Goal: Task Accomplishment & Management: Complete application form

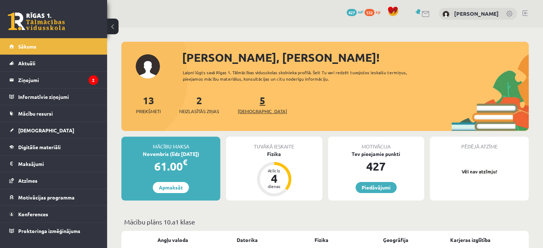
click at [251, 101] on link "5 Ieskaites" at bounding box center [262, 104] width 49 height 21
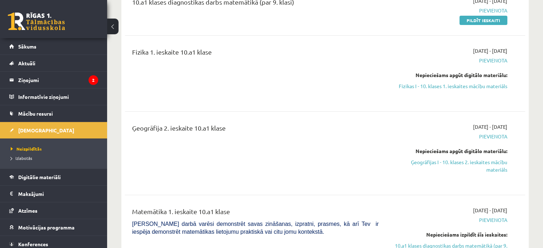
scroll to position [106, 0]
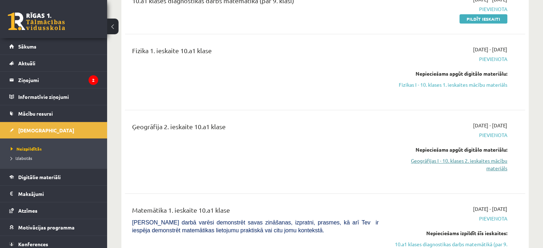
click at [474, 160] on link "Ģeogrāfijas I - 10. klases 2. ieskaites mācību materiāls" at bounding box center [449, 164] width 118 height 15
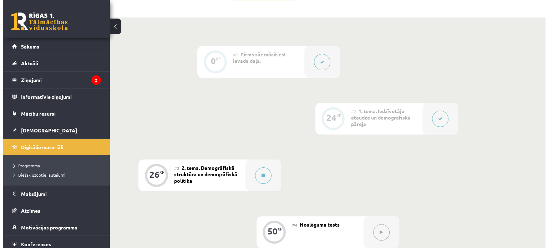
scroll to position [174, 0]
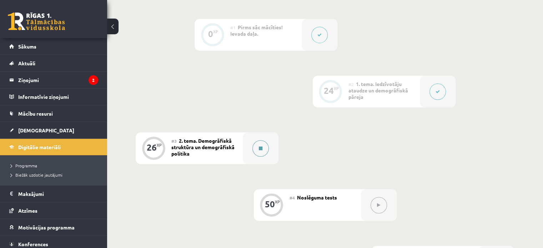
click at [259, 152] on button at bounding box center [260, 148] width 16 height 16
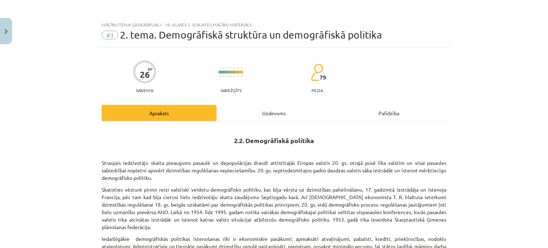
click at [277, 110] on div "Uzdevums" at bounding box center [274, 113] width 115 height 16
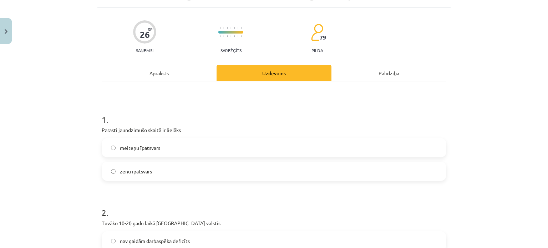
scroll to position [69, 0]
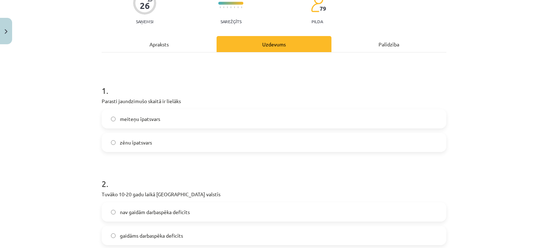
click at [167, 141] on label "zēnu īpatsvars" at bounding box center [274, 143] width 344 height 18
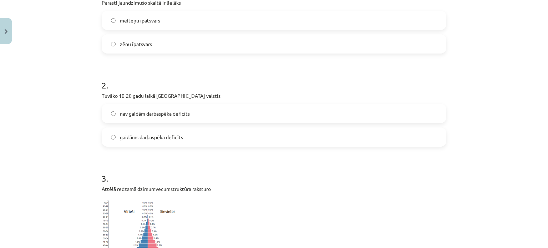
scroll to position [170, 0]
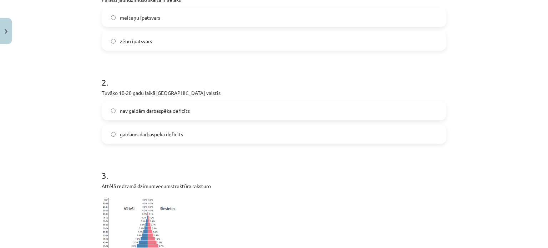
click at [243, 130] on label "gaidāms darbaspēka deficīts" at bounding box center [274, 134] width 344 height 18
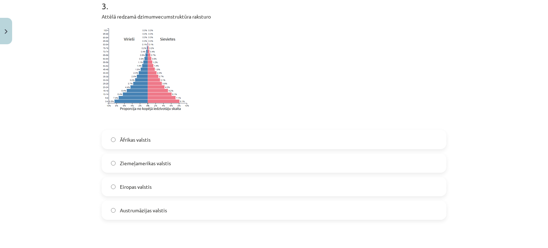
scroll to position [340, 0]
click at [169, 142] on label "Āfrikas valstis" at bounding box center [274, 139] width 344 height 18
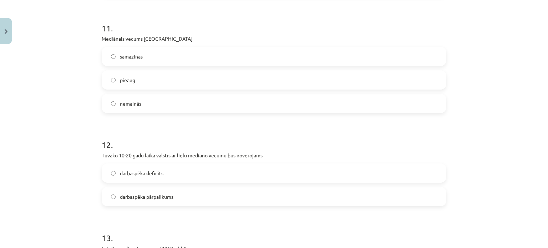
scroll to position [1427, 0]
click at [120, 175] on span "darbaspēka deficīts" at bounding box center [142, 174] width 44 height 7
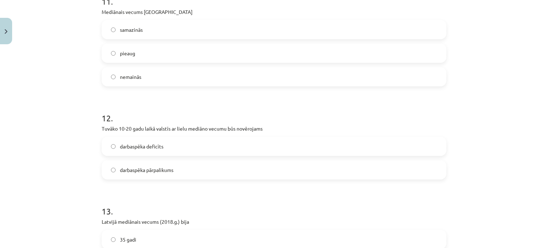
scroll to position [1433, 0]
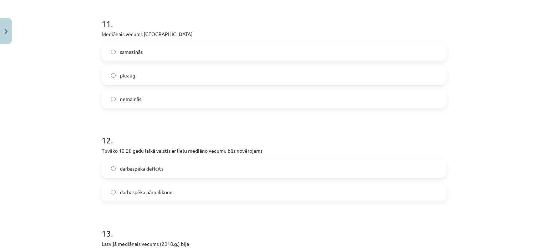
click at [184, 191] on label "darbaspēka pārpalikums" at bounding box center [274, 192] width 344 height 18
click at [152, 165] on span "darbaspēka deficīts" at bounding box center [142, 168] width 44 height 7
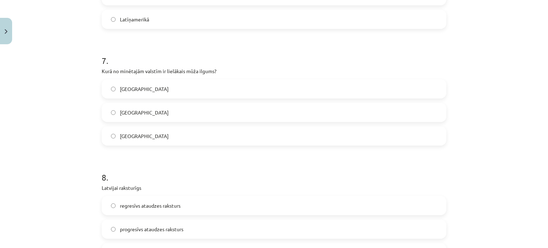
scroll to position [881, 0]
click at [196, 110] on label "Japānā" at bounding box center [274, 113] width 344 height 18
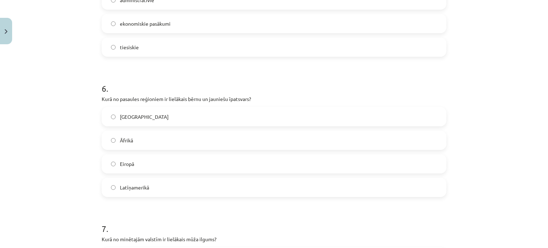
scroll to position [713, 0]
click at [204, 140] on label "Āfrikā" at bounding box center [274, 141] width 344 height 18
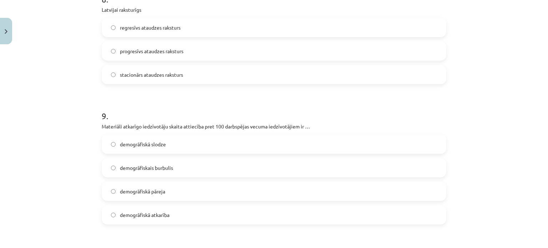
scroll to position [1059, 0]
click at [208, 145] on label "demogrāfiskā slodze" at bounding box center [274, 145] width 344 height 18
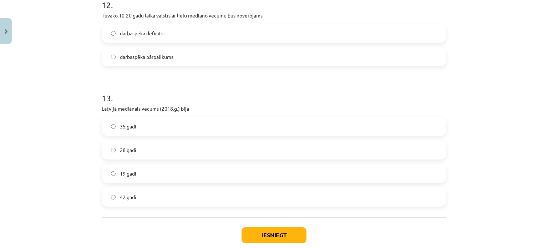
scroll to position [1568, 0]
click at [170, 199] on label "42 gadi" at bounding box center [274, 197] width 344 height 18
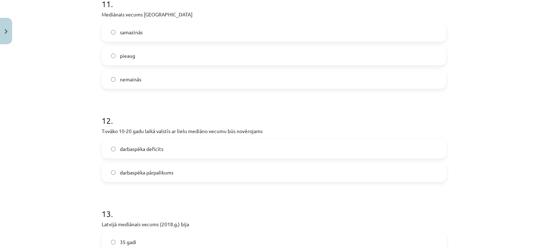
scroll to position [1337, 0]
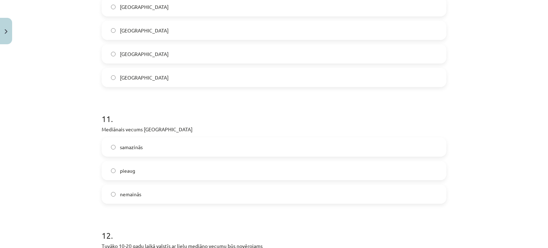
click at [188, 174] on label "pieaug" at bounding box center [274, 171] width 344 height 18
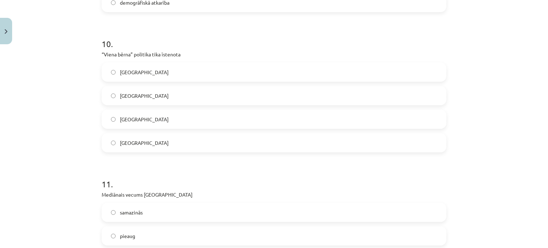
scroll to position [1272, 0]
click at [169, 92] on label "Ķīnā" at bounding box center [274, 95] width 344 height 18
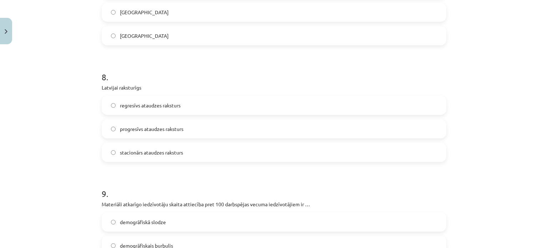
scroll to position [982, 0]
click at [190, 132] on label "progresīvs ataudzes raksturs" at bounding box center [274, 129] width 344 height 18
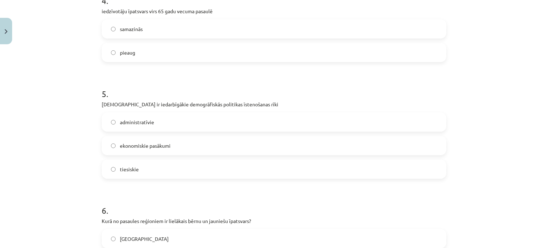
scroll to position [535, 0]
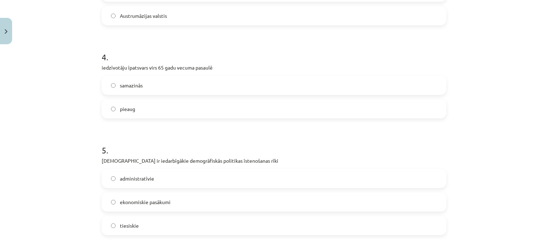
click at [180, 108] on label "pieaug" at bounding box center [274, 109] width 344 height 18
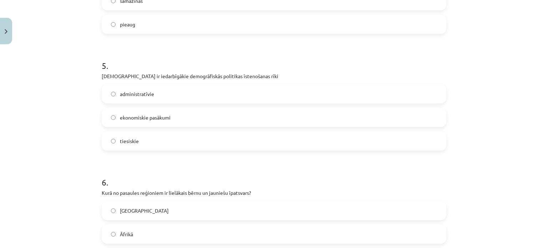
scroll to position [620, 0]
click at [180, 95] on label "administratīvie" at bounding box center [274, 94] width 344 height 18
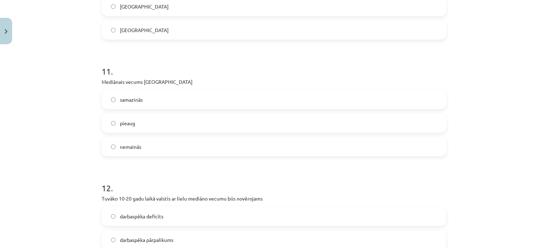
scroll to position [1609, 0]
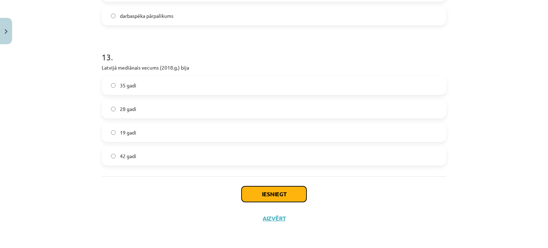
click at [269, 195] on button "Iesniegt" at bounding box center [274, 194] width 65 height 16
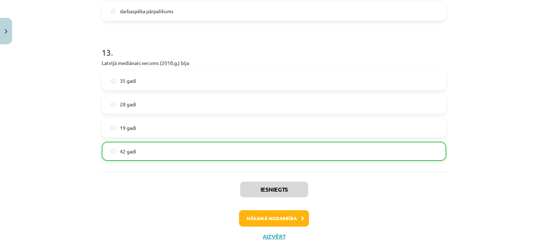
scroll to position [1631, 0]
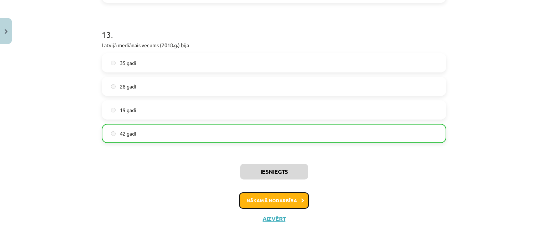
click at [267, 198] on button "Nākamā nodarbība" at bounding box center [274, 200] width 70 height 16
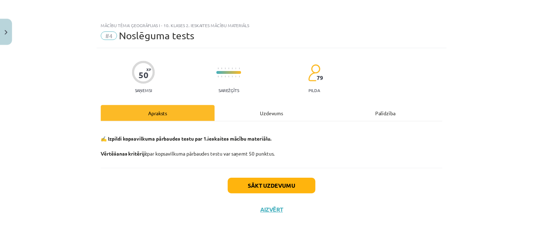
scroll to position [0, 0]
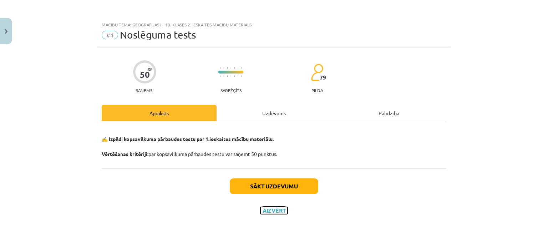
click at [271, 211] on button "Aizvērt" at bounding box center [274, 210] width 27 height 7
